Goal: Information Seeking & Learning: Learn about a topic

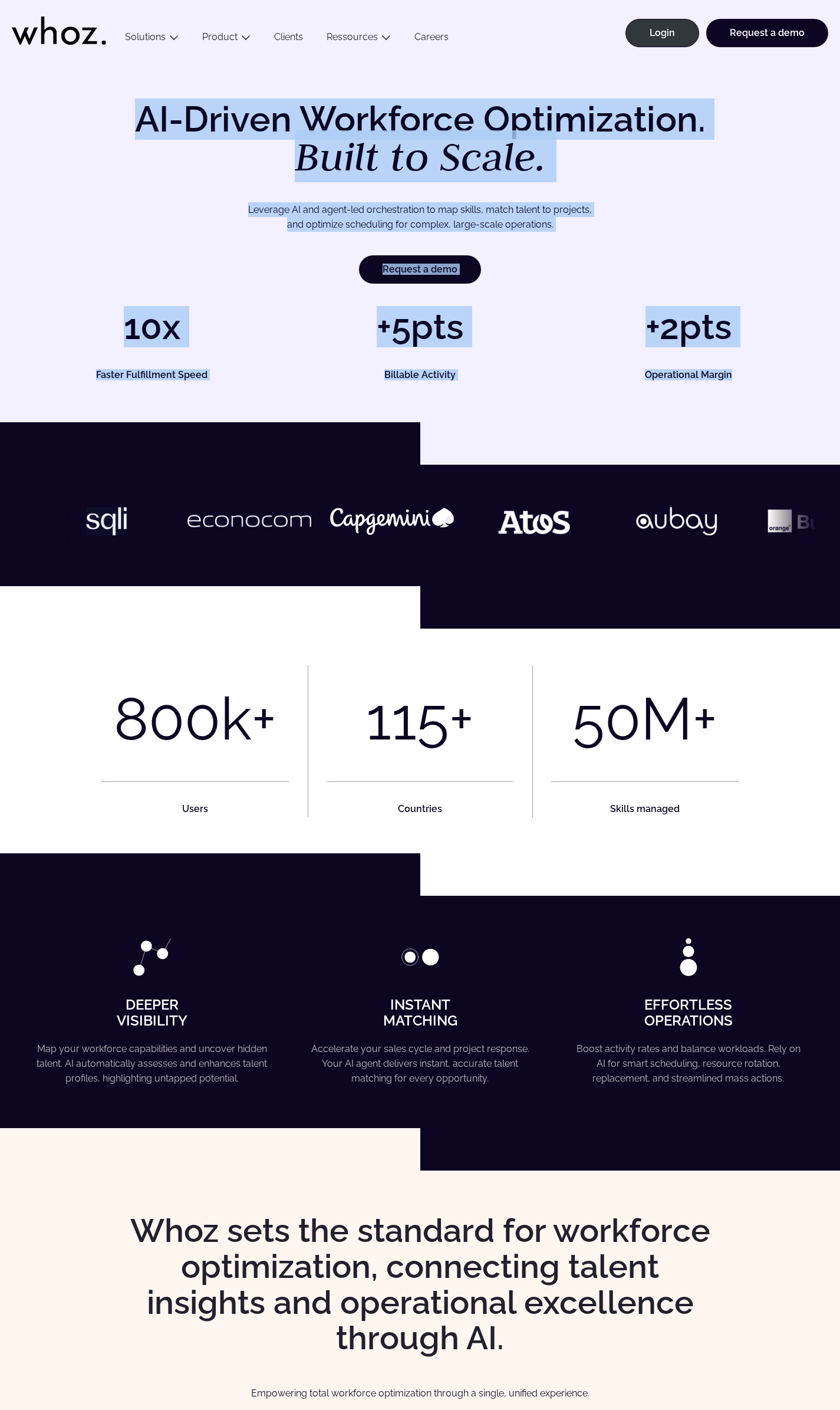
drag, startPoint x: 142, startPoint y: 111, endPoint x: 795, endPoint y: 392, distance: 710.9
click at [795, 392] on div "AI-Driven Workforce Optimization. Built to Scale. Leverage AI and agent-led orc…" at bounding box center [420, 240] width 840 height 363
click at [776, 382] on div "AI-Driven Workforce Optimization. Built to Scale. Leverage AI and agent-led orc…" at bounding box center [420, 240] width 840 height 363
click at [740, 371] on h5 "Operational Margin" at bounding box center [688, 375] width 231 height 10
drag, startPoint x: 734, startPoint y: 373, endPoint x: 136, endPoint y: 117, distance: 650.5
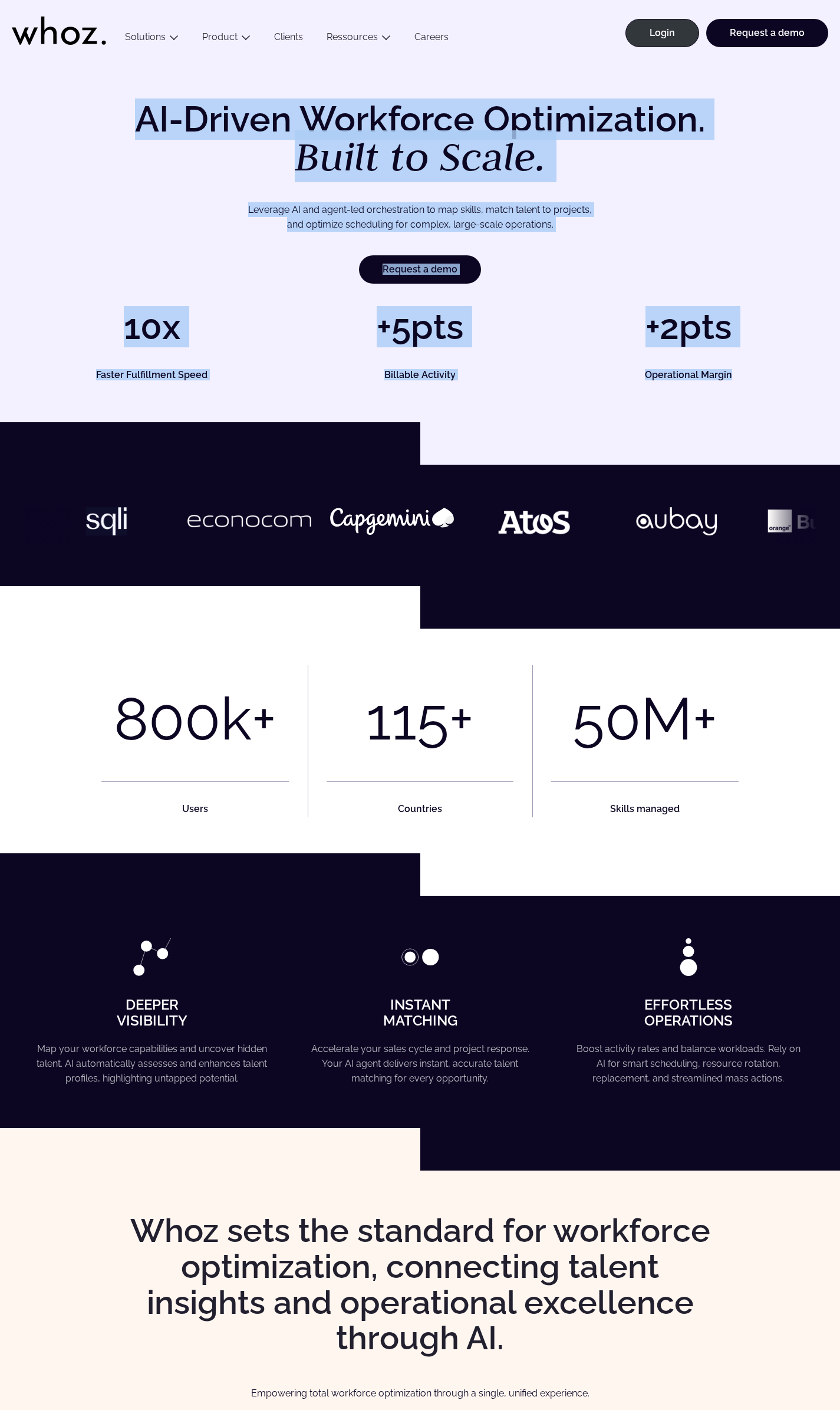
click at [136, 117] on div "AI-Driven Workforce Optimization. Built to Scale. Leverage AI and agent-led orc…" at bounding box center [420, 240] width 793 height 278
click at [152, 126] on h1 "AI-Driven Workforce Optimization. Built to Scale." at bounding box center [420, 139] width 604 height 75
drag, startPoint x: 135, startPoint y: 123, endPoint x: 762, endPoint y: 379, distance: 677.2
click at [816, 379] on div "AI-Driven Workforce Optimization. Built to Scale. Leverage AI and agent-led orc…" at bounding box center [420, 240] width 793 height 278
click at [754, 380] on div "AI-Driven Workforce Optimization. Built to Scale. Leverage AI and agent-led orc…" at bounding box center [420, 240] width 840 height 363
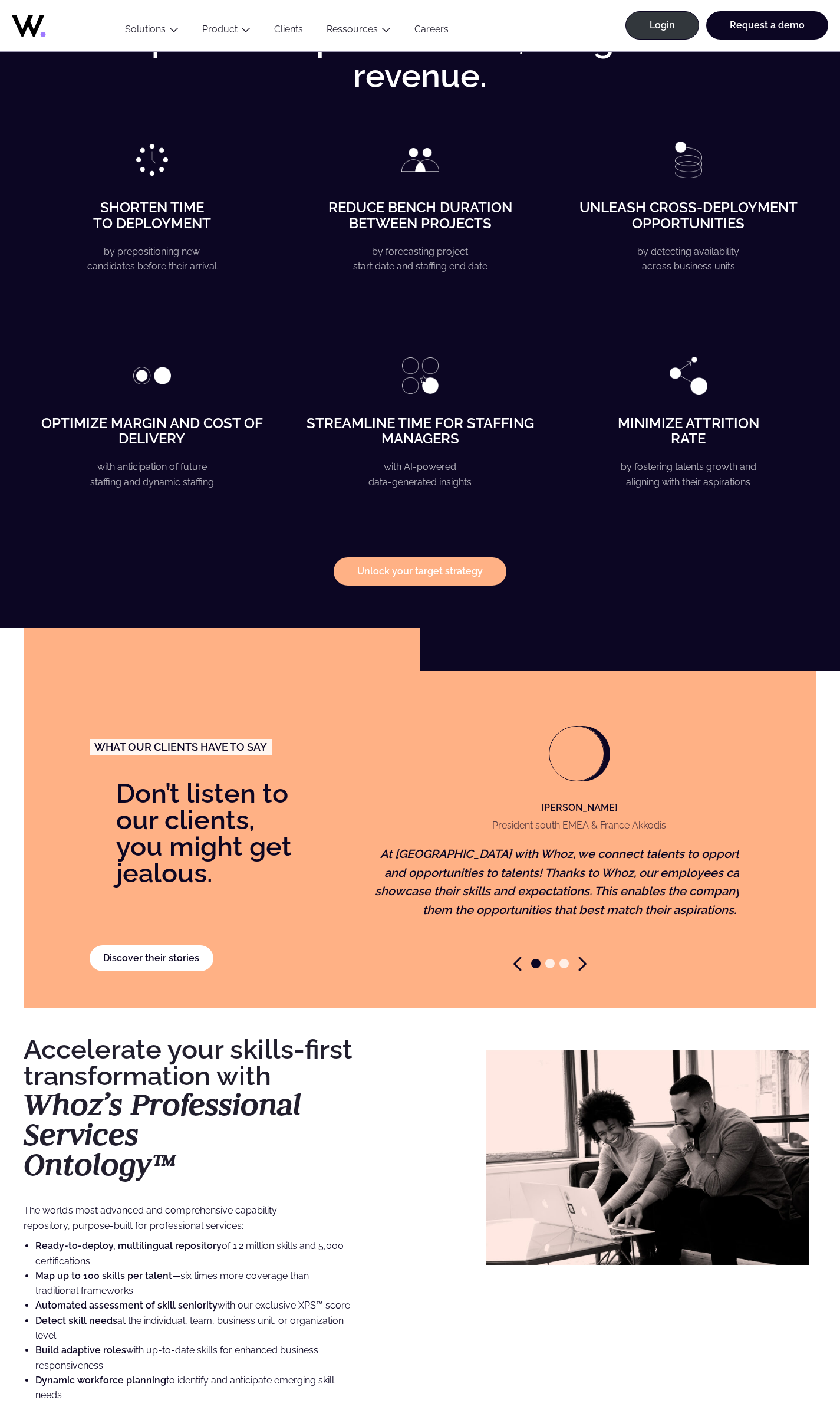
scroll to position [2358, 0]
